Goal: Task Accomplishment & Management: Use online tool/utility

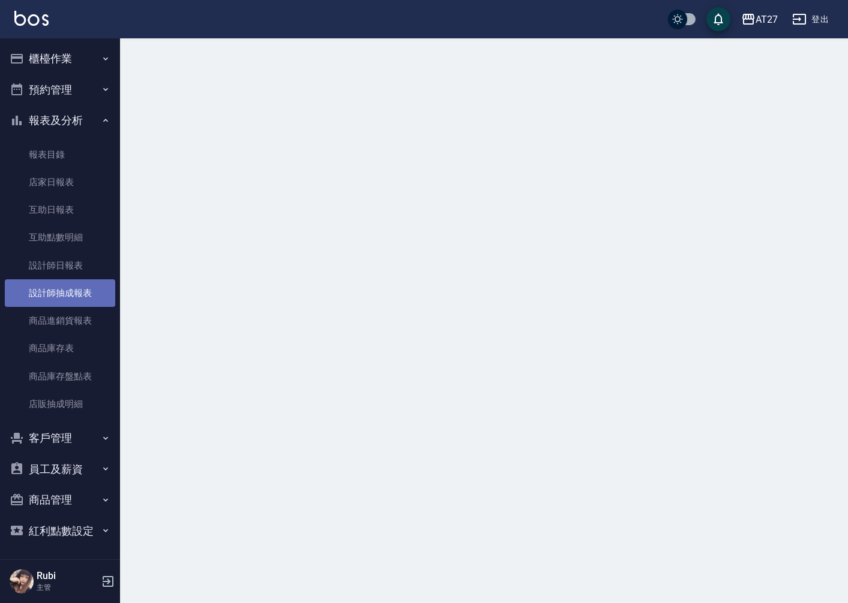
click at [65, 292] on link "設計師抽成報表" at bounding box center [60, 294] width 110 height 28
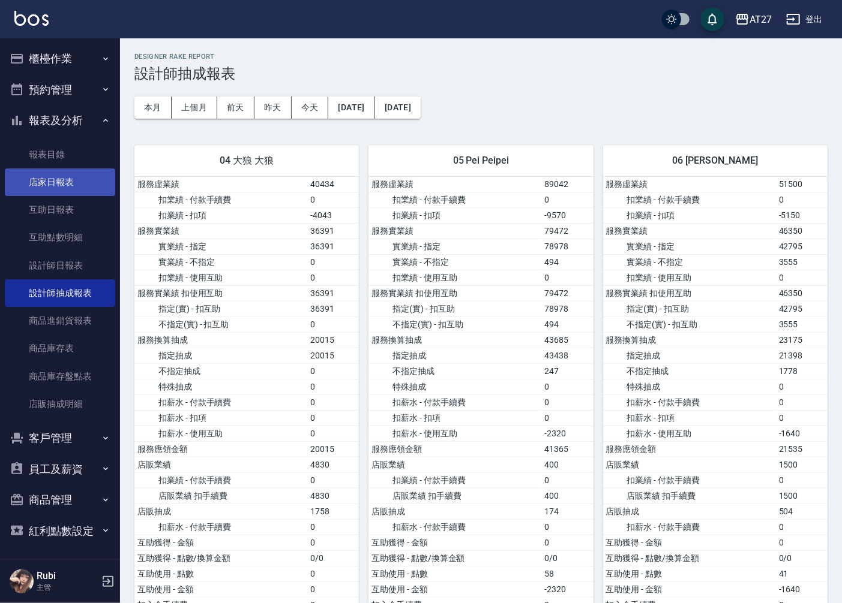
click at [55, 184] on link "店家日報表" at bounding box center [60, 183] width 110 height 28
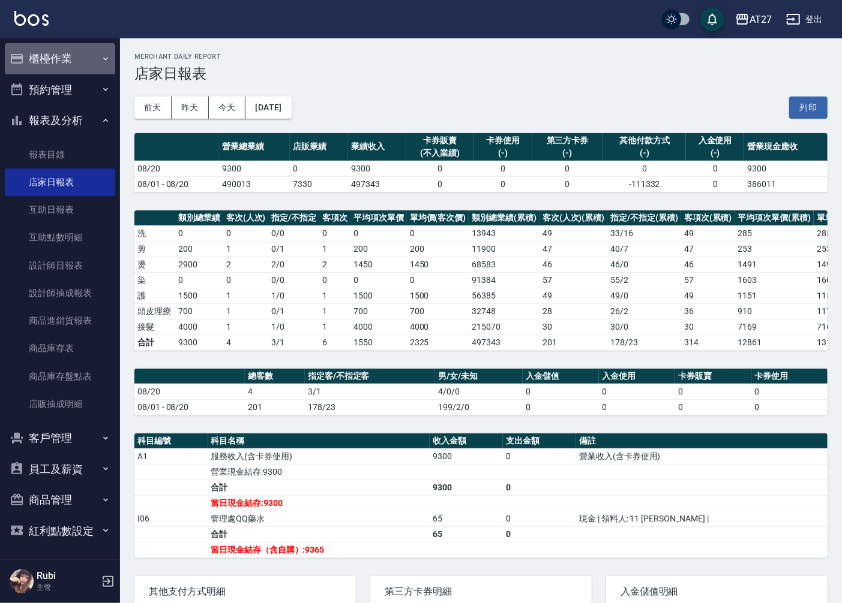
click at [73, 58] on button "櫃檯作業" at bounding box center [60, 58] width 110 height 31
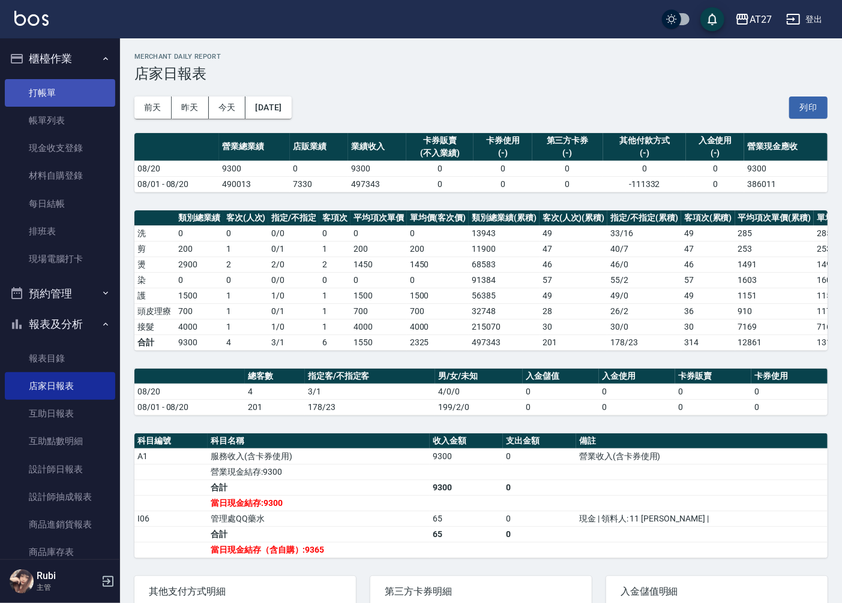
click at [70, 90] on link "打帳單" at bounding box center [60, 93] width 110 height 28
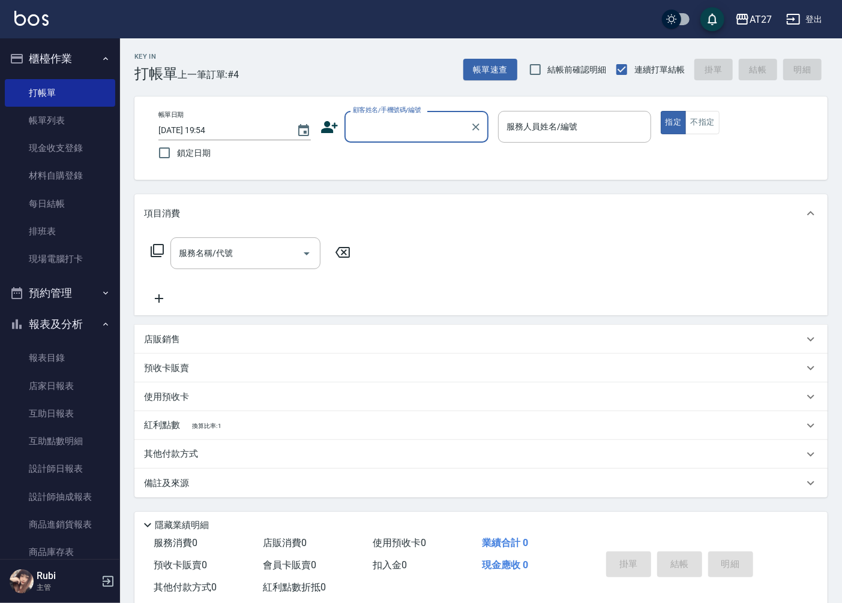
click at [422, 118] on input "顧客姓名/手機號碼/編號" at bounding box center [407, 126] width 115 height 21
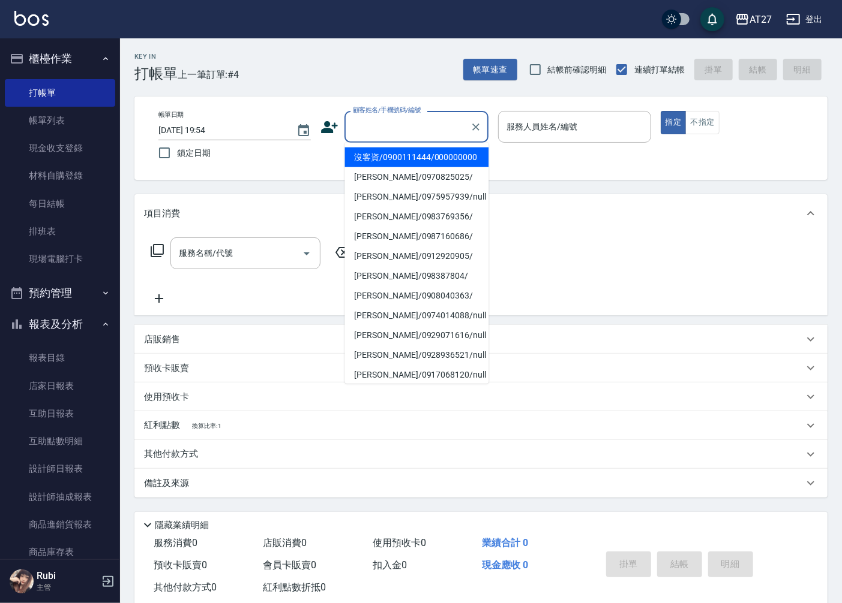
click at [415, 163] on li "沒客資/0900111444/000000000" at bounding box center [416, 158] width 144 height 20
type input "沒客資/0900111444/000000000"
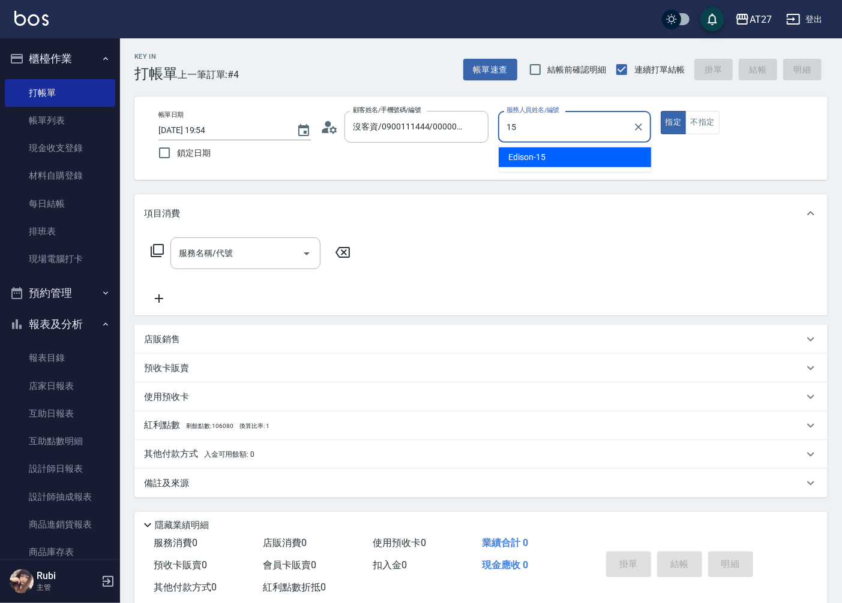
type input "Edison-15"
type button "true"
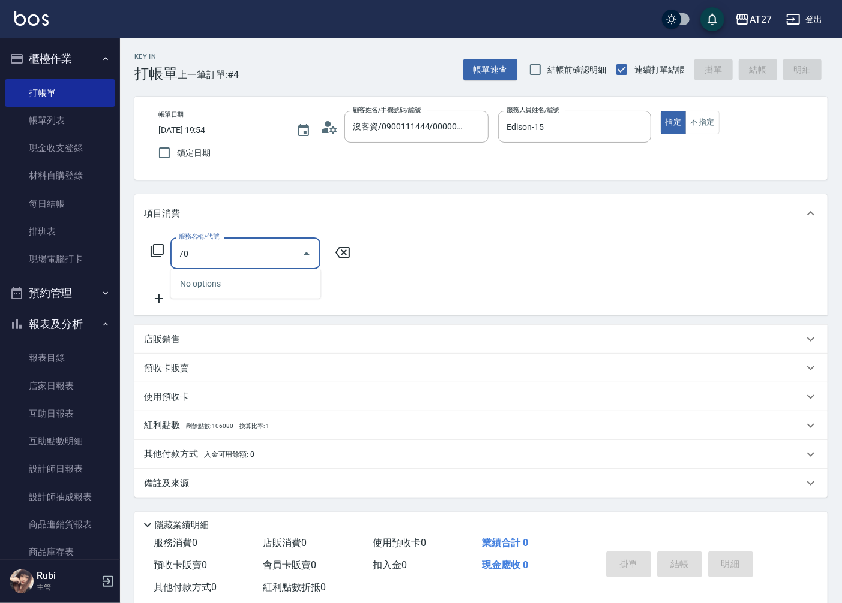
type input "704"
type input "500"
type input "新羽毛鉑金接髮調整(704)"
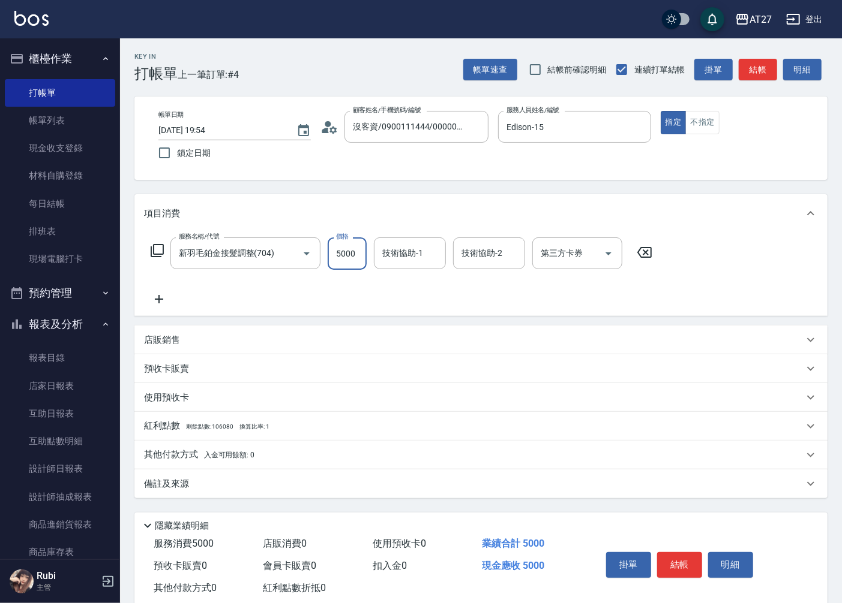
type input "4"
type input "0"
type input "400"
type input "4000"
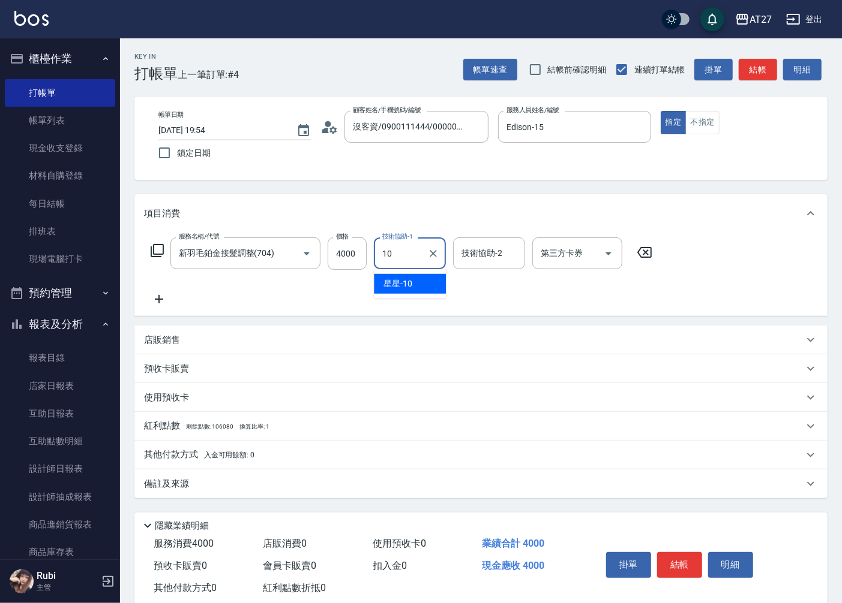
type input "星星-10"
click at [750, 67] on button "結帳" at bounding box center [757, 70] width 38 height 22
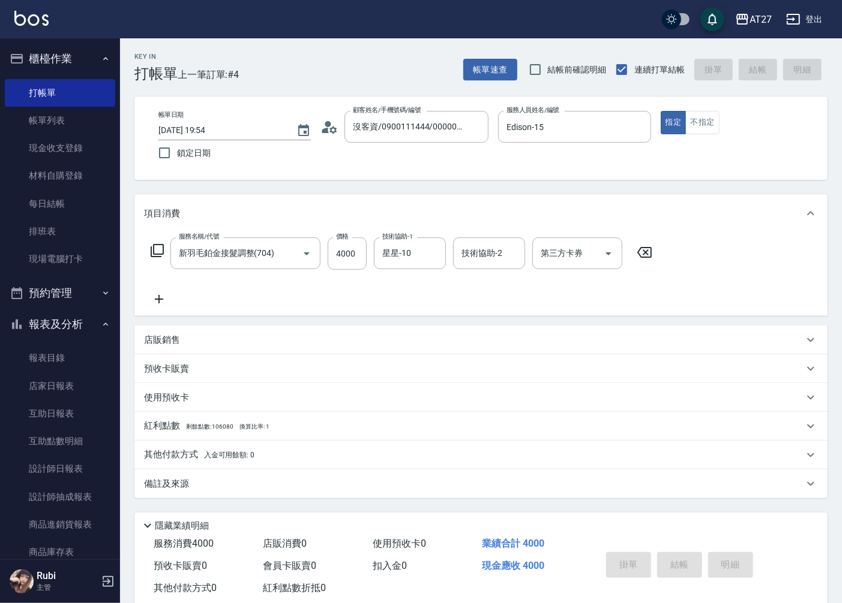
type input "0"
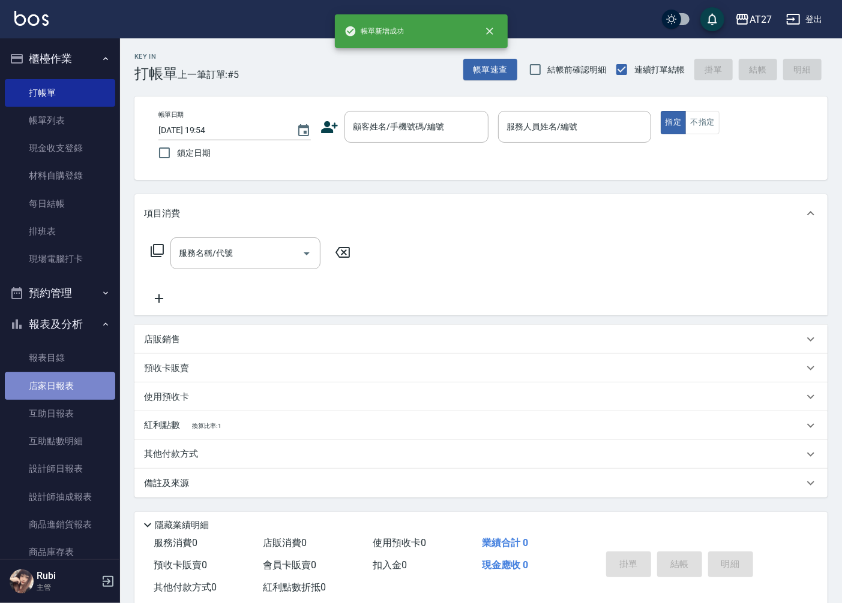
click at [69, 377] on link "店家日報表" at bounding box center [60, 387] width 110 height 28
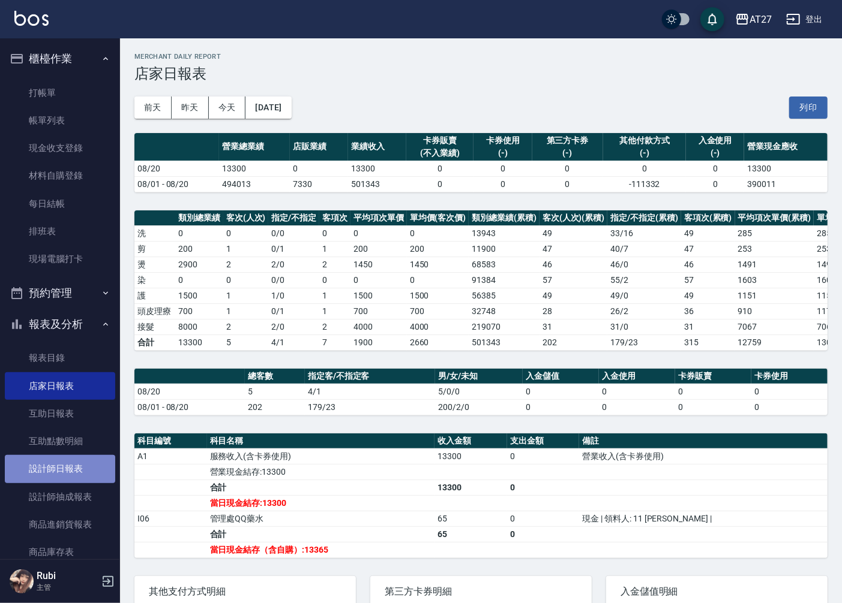
click at [60, 468] on link "設計師日報表" at bounding box center [60, 469] width 110 height 28
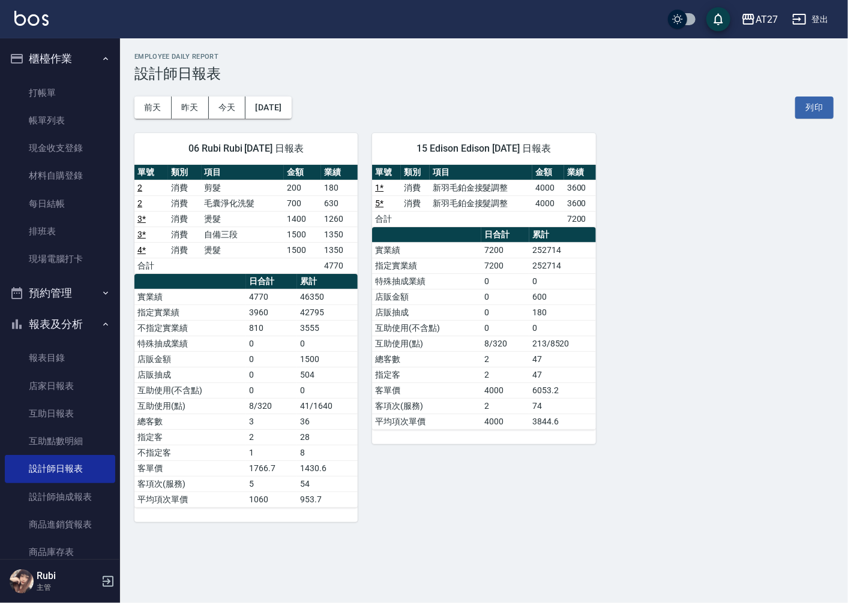
drag, startPoint x: 555, startPoint y: 407, endPoint x: 570, endPoint y: 392, distance: 21.2
click at [560, 402] on td "74" at bounding box center [562, 406] width 67 height 16
